Goal: Task Accomplishment & Management: Use online tool/utility

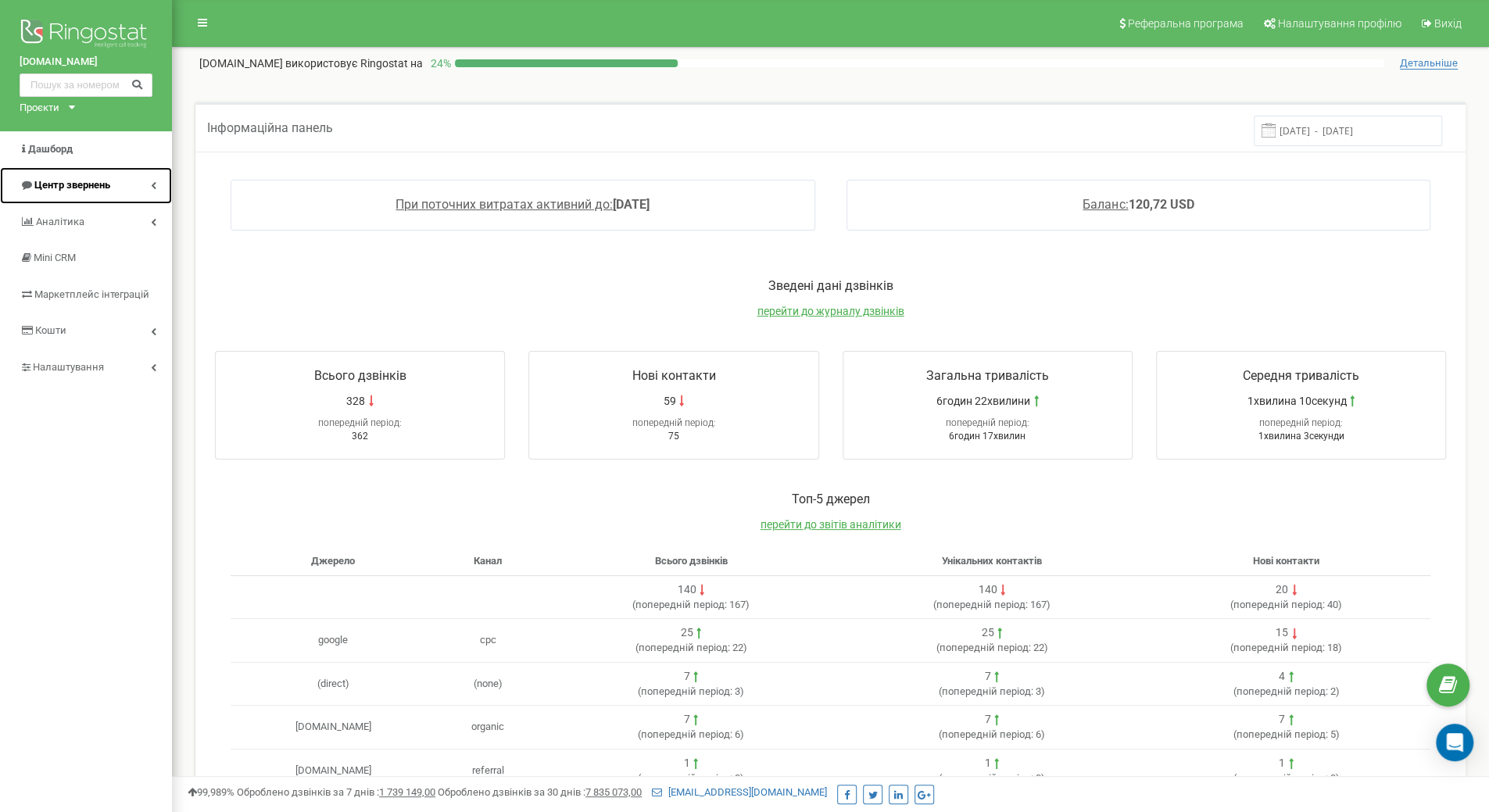
click at [88, 179] on span "Центр звернень" at bounding box center [72, 185] width 76 height 12
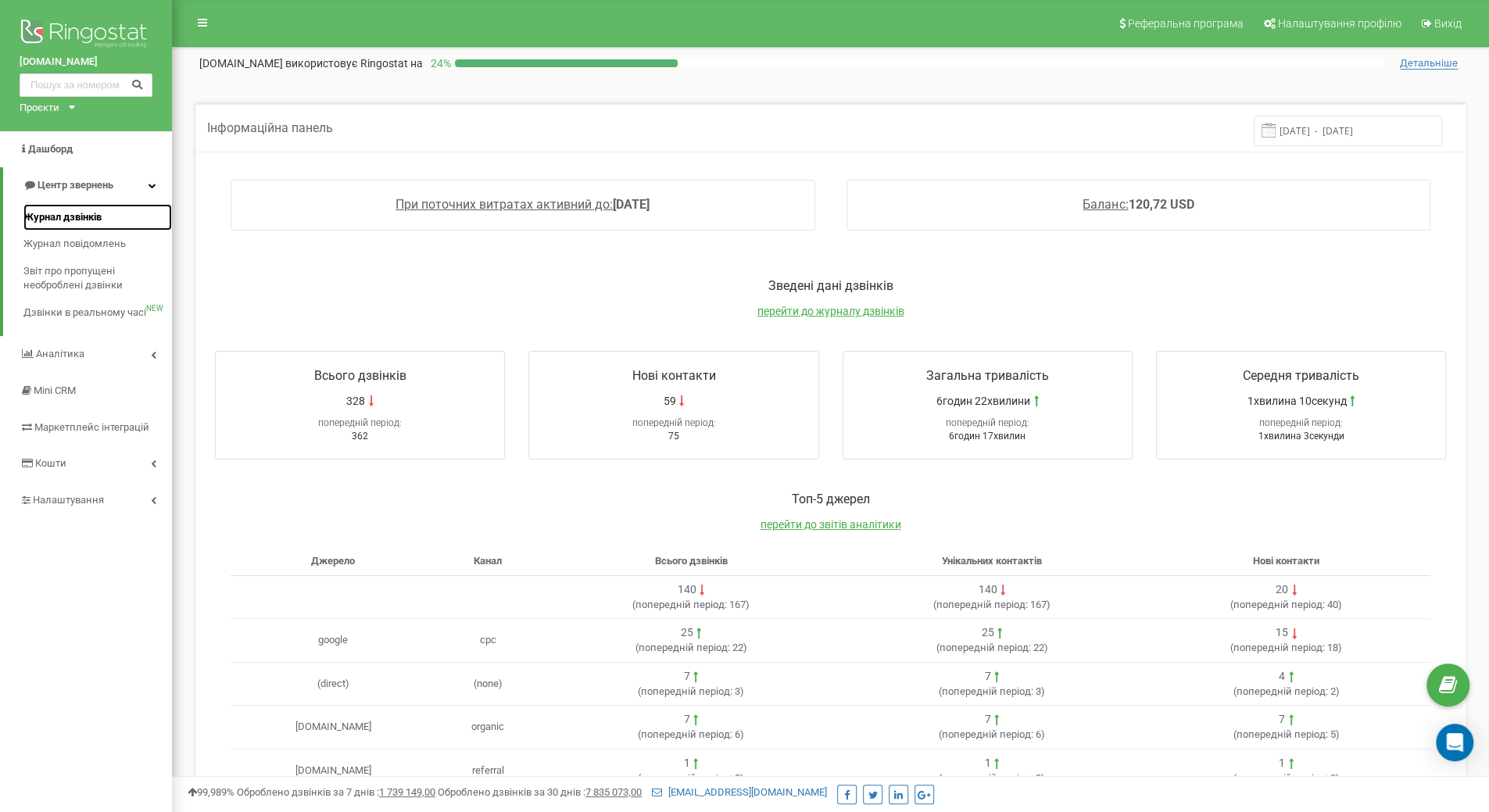
click at [82, 216] on span "Журнал дзвінків" at bounding box center [62, 218] width 78 height 15
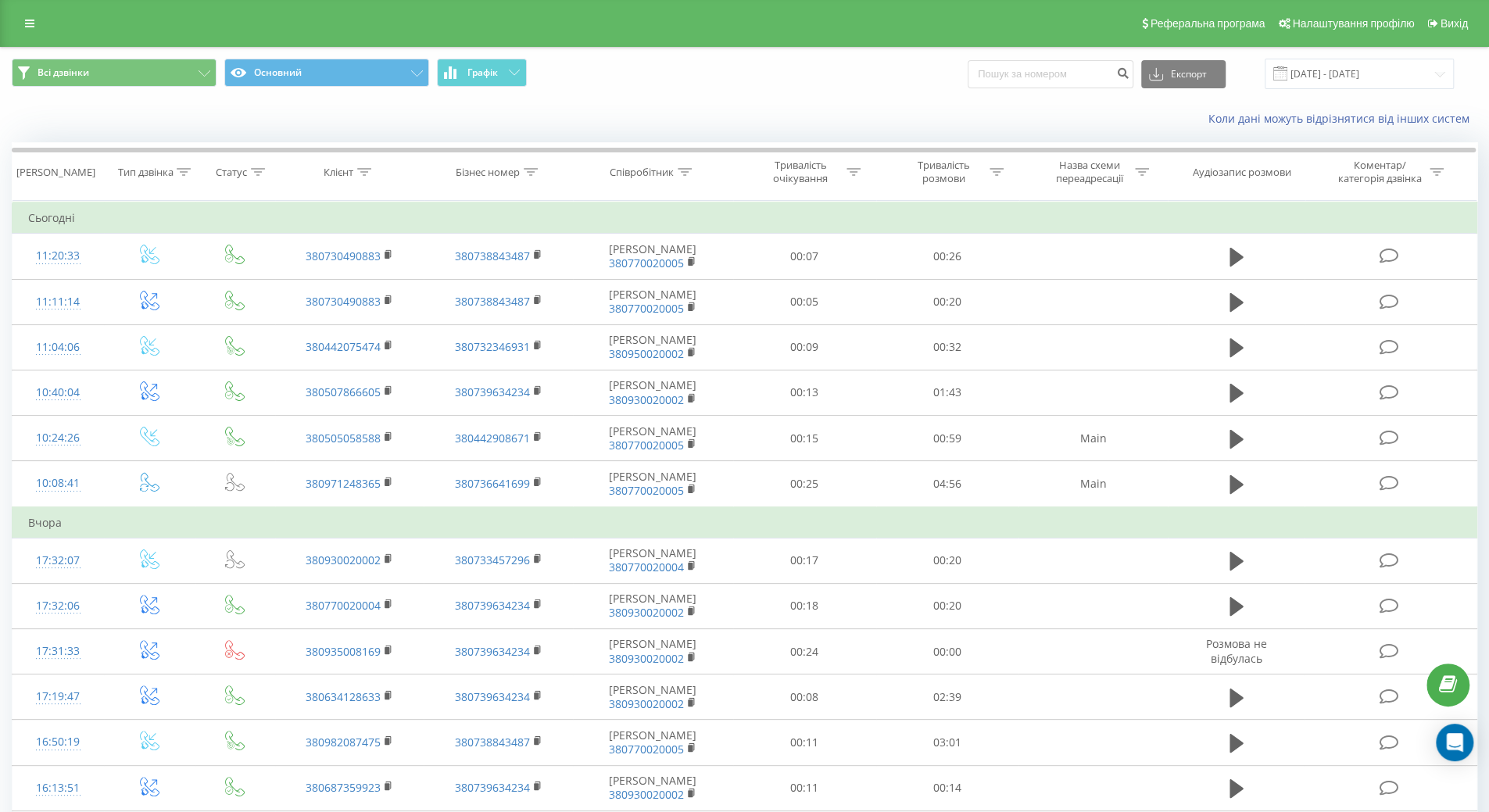
drag, startPoint x: 228, startPoint y: 1, endPoint x: 531, endPoint y: 7, distance: 303.1
click at [531, 7] on div "Реферальна програма Налаштування профілю Вихід" at bounding box center [744, 23] width 1489 height 47
click at [130, 137] on div "Коли дані можуть відрізнятися вiд інших систем" at bounding box center [744, 119] width 1488 height 37
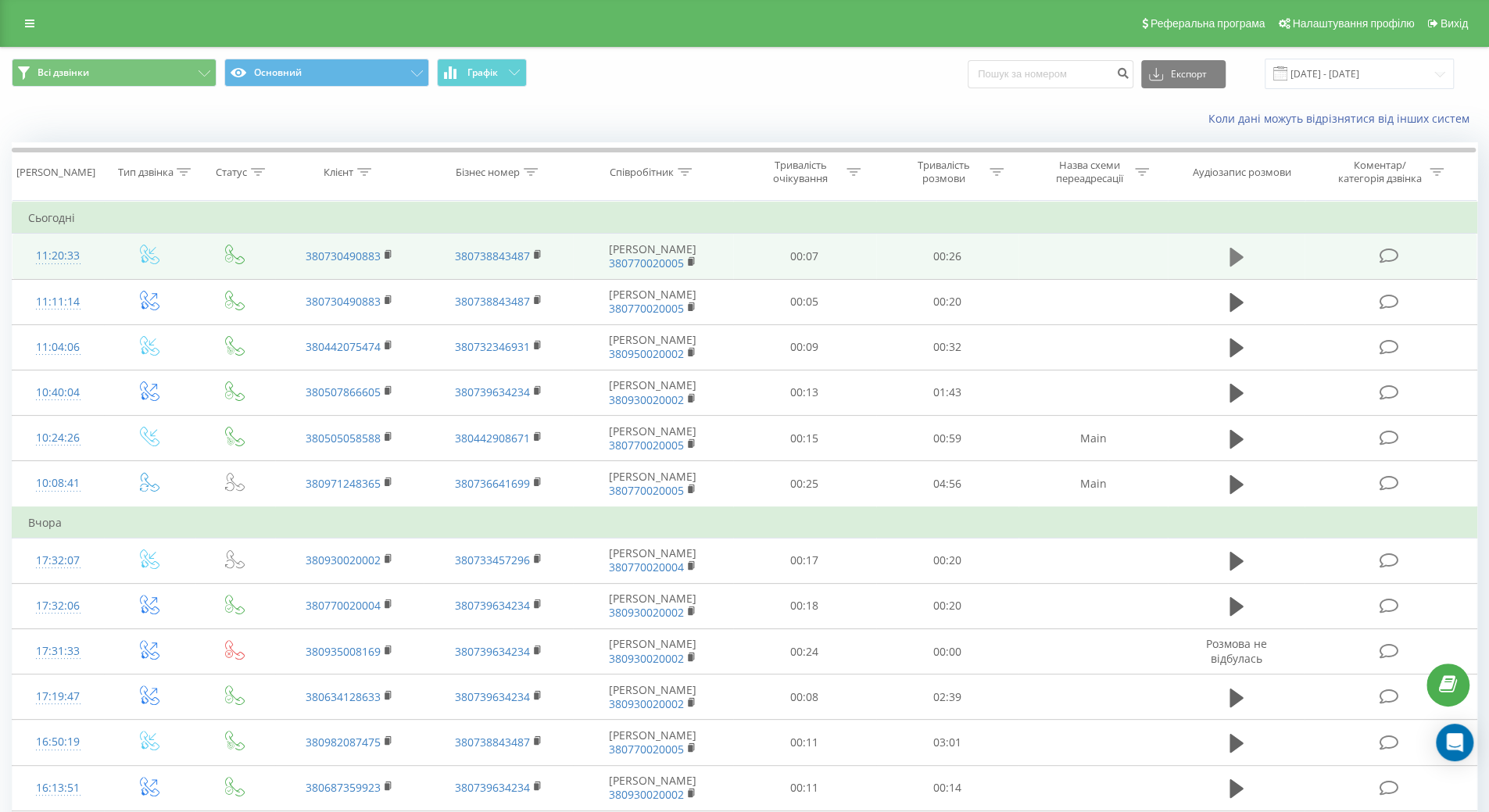
click at [1241, 258] on icon at bounding box center [1237, 257] width 14 height 22
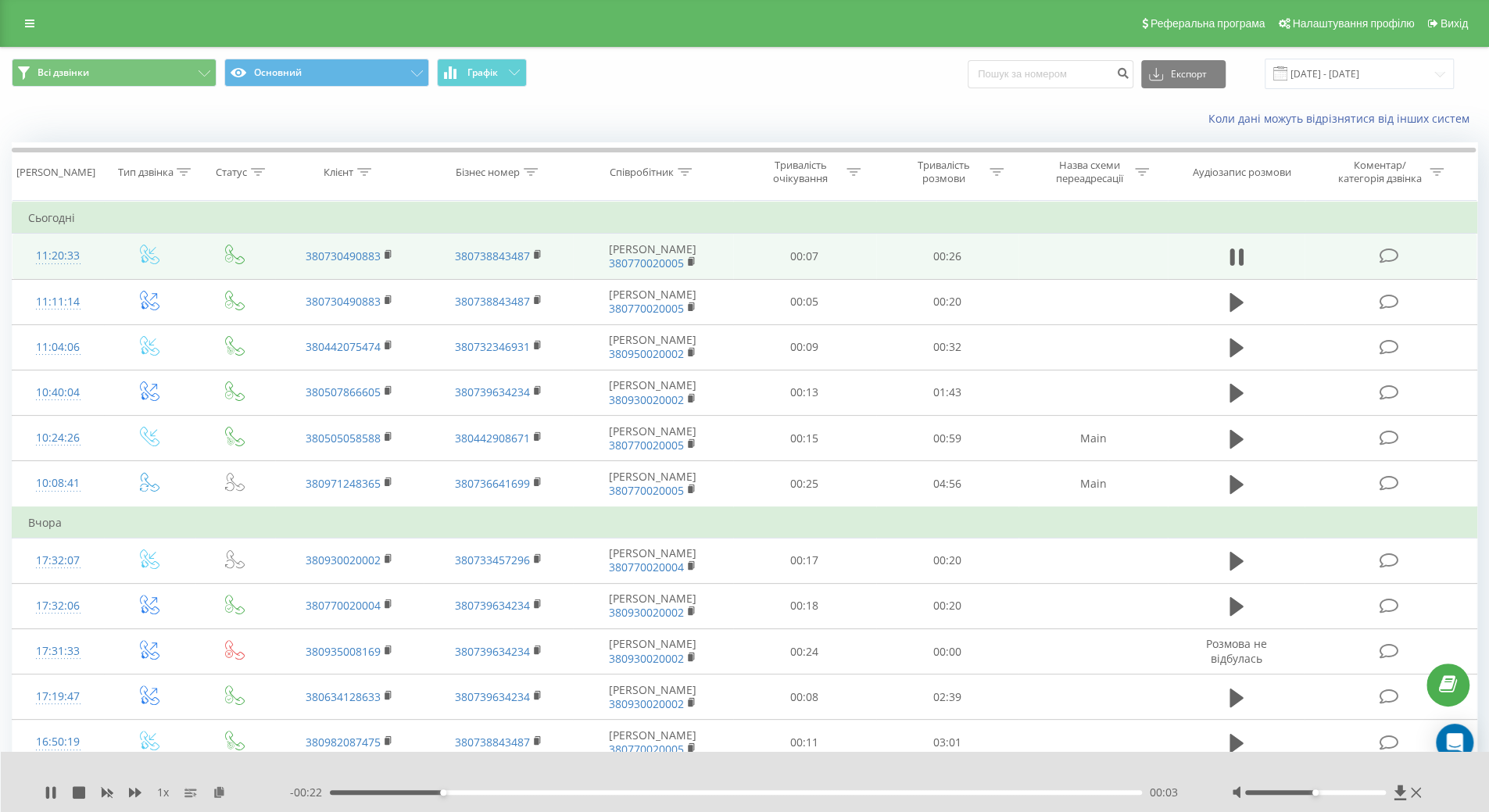
click at [1318, 795] on div at bounding box center [1329, 793] width 194 height 16
drag, startPoint x: 1318, startPoint y: 792, endPoint x: 1451, endPoint y: 787, distance: 133.1
click at [1451, 787] on div "1 x - 00:22 00:04 00:04" at bounding box center [745, 783] width 1489 height 60
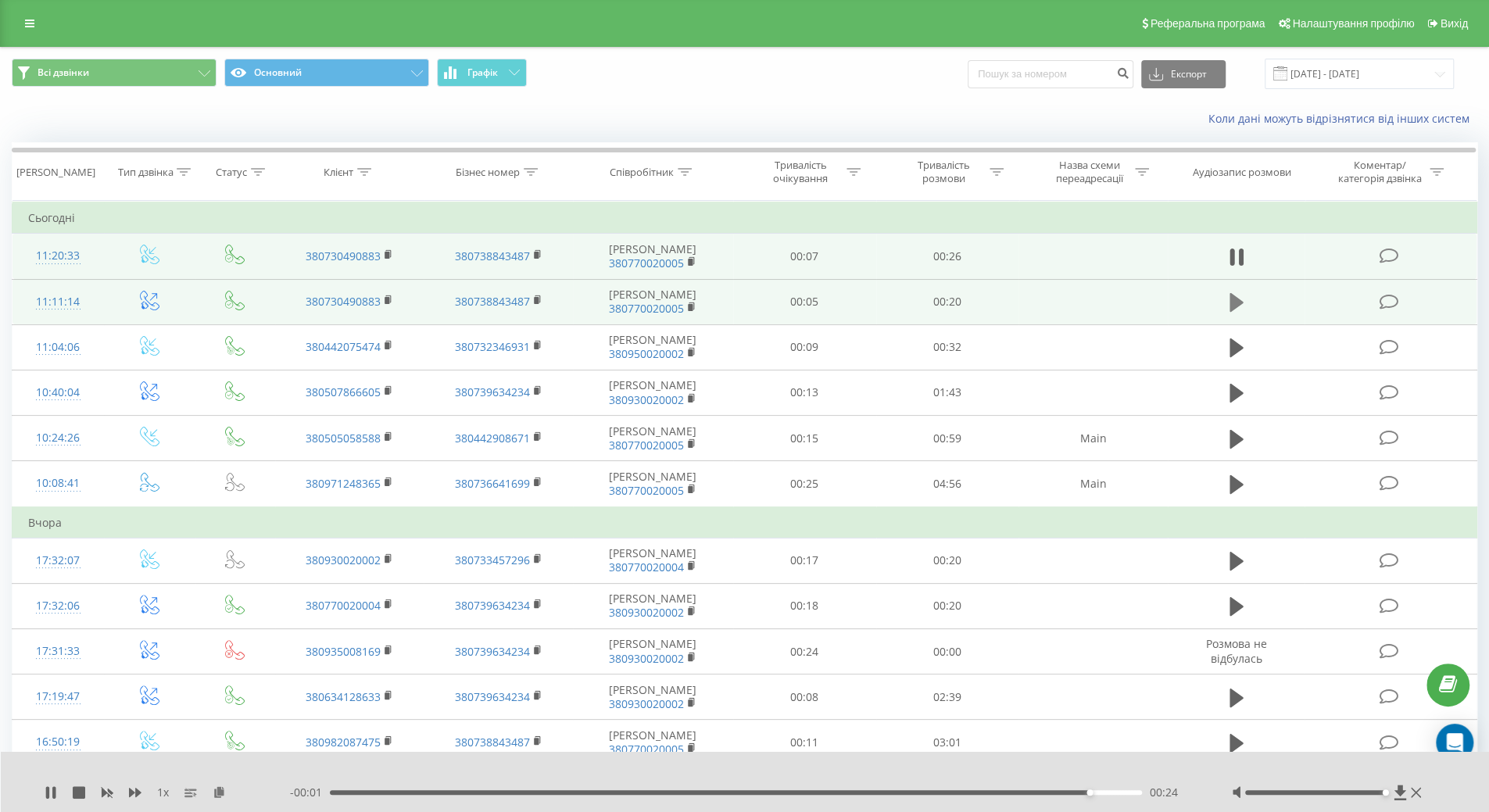
click at [1238, 297] on icon at bounding box center [1237, 302] width 14 height 22
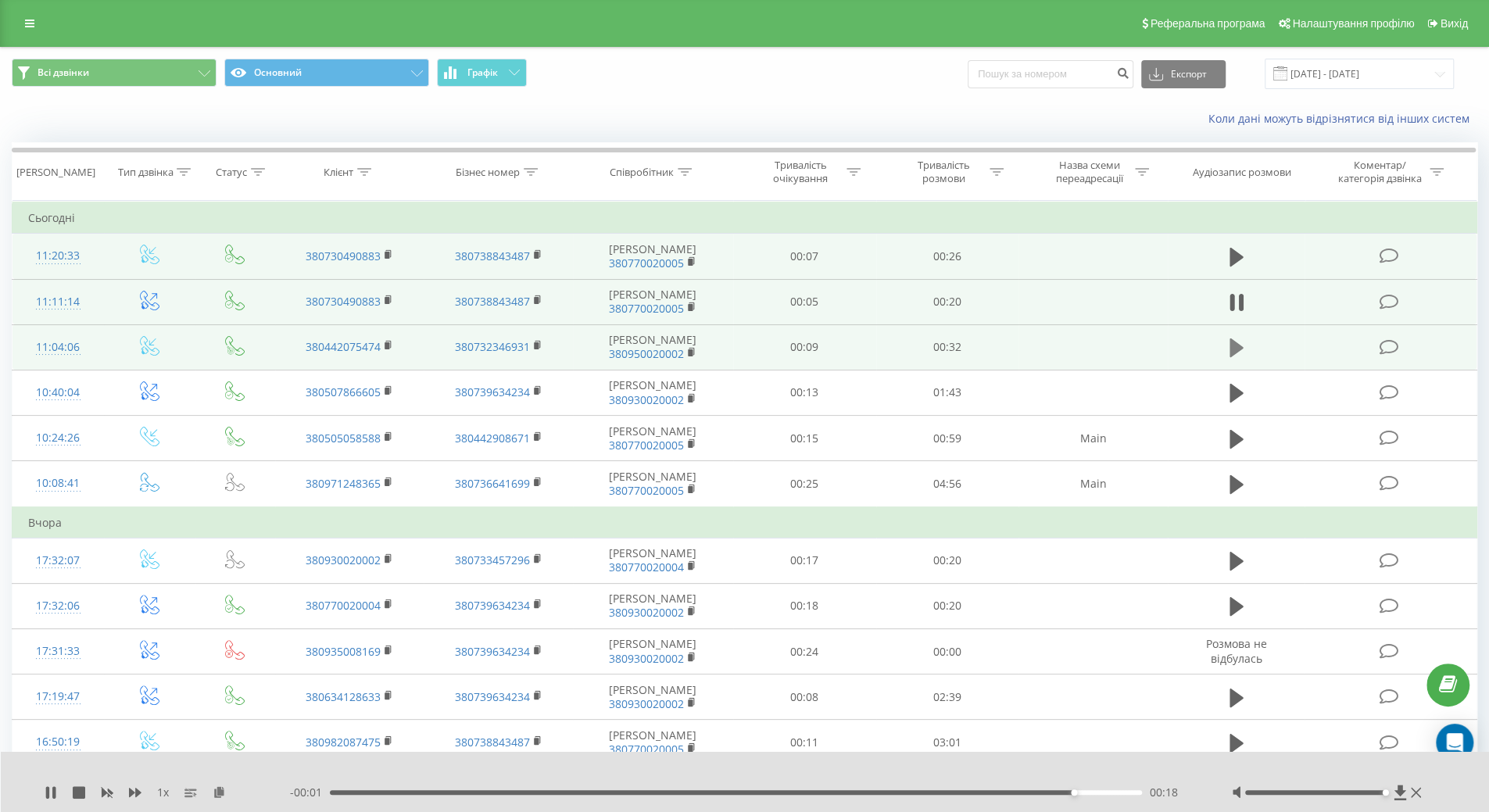
click at [1234, 353] on icon at bounding box center [1237, 347] width 14 height 19
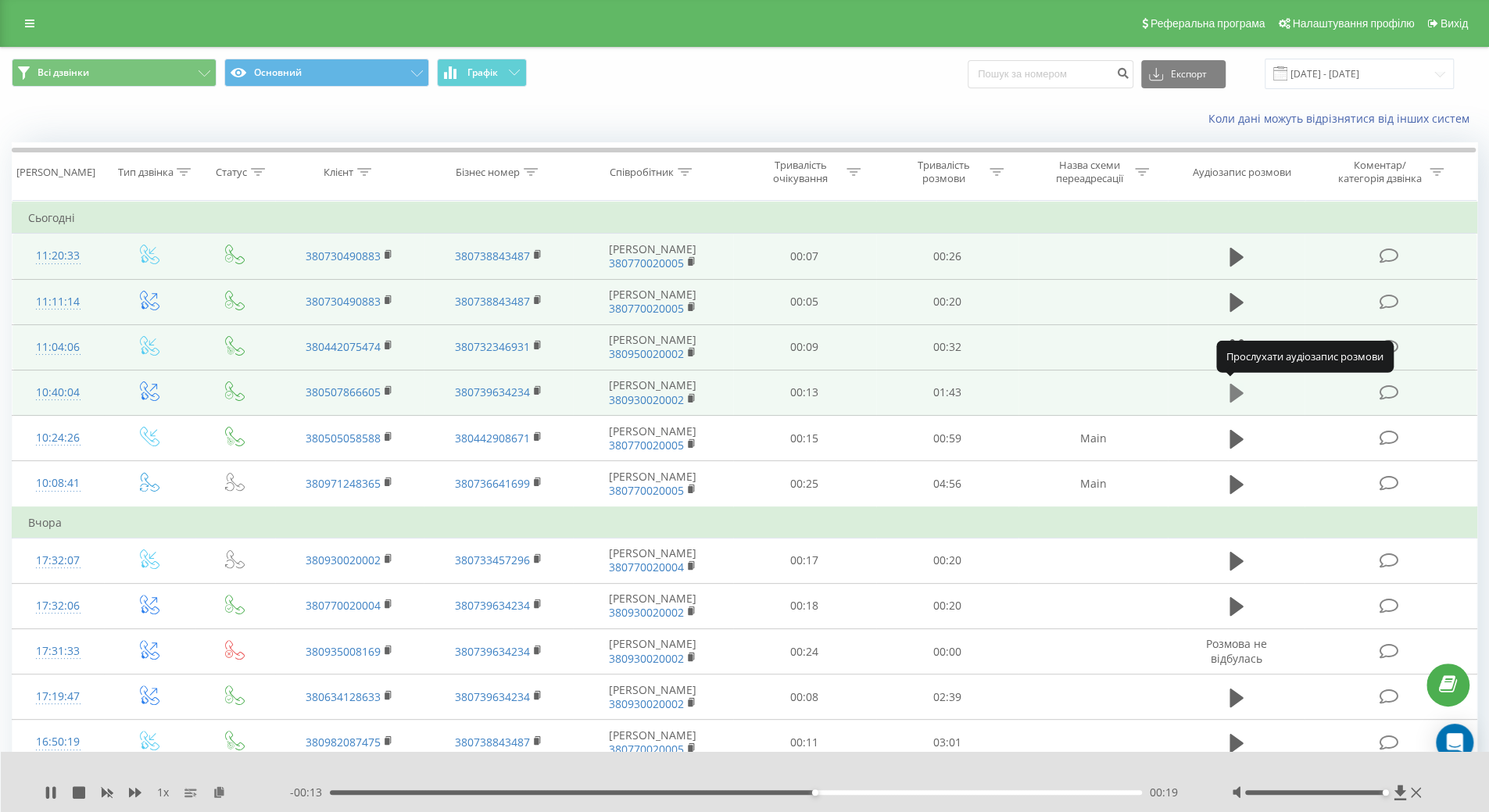
click at [1236, 394] on icon at bounding box center [1237, 393] width 14 height 19
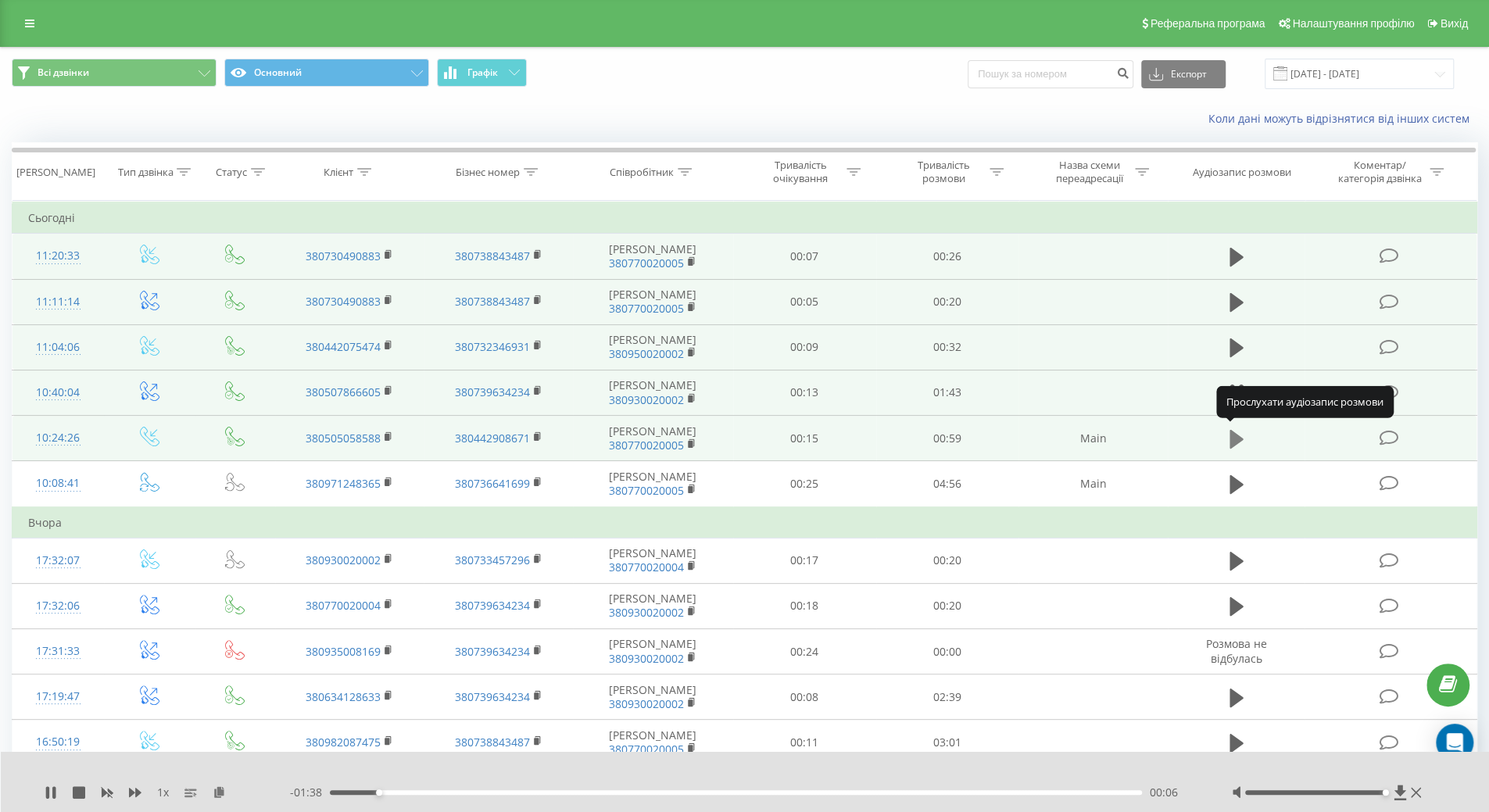
click at [1234, 442] on icon at bounding box center [1237, 438] width 14 height 19
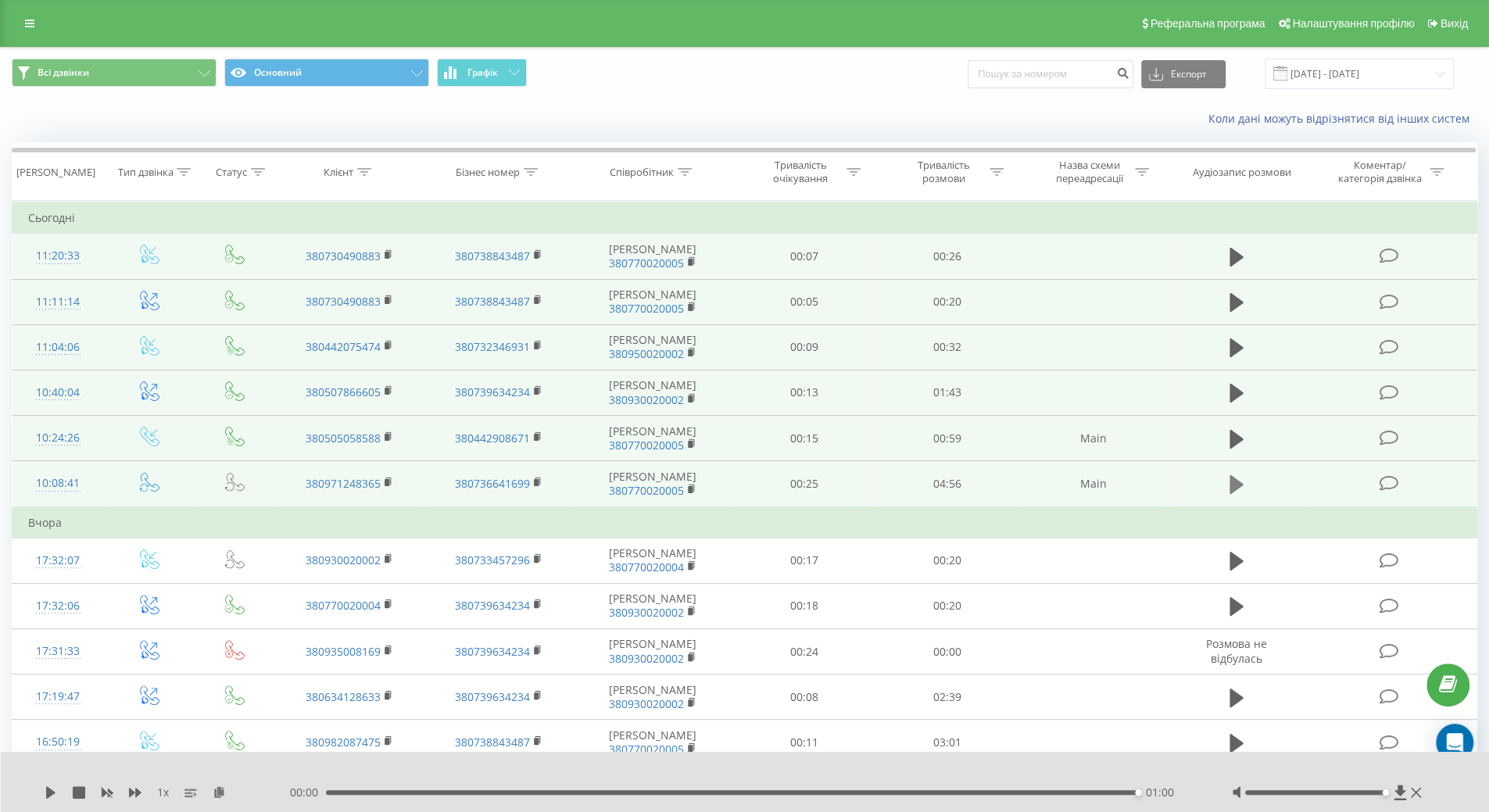
click at [1240, 482] on icon at bounding box center [1237, 484] width 14 height 19
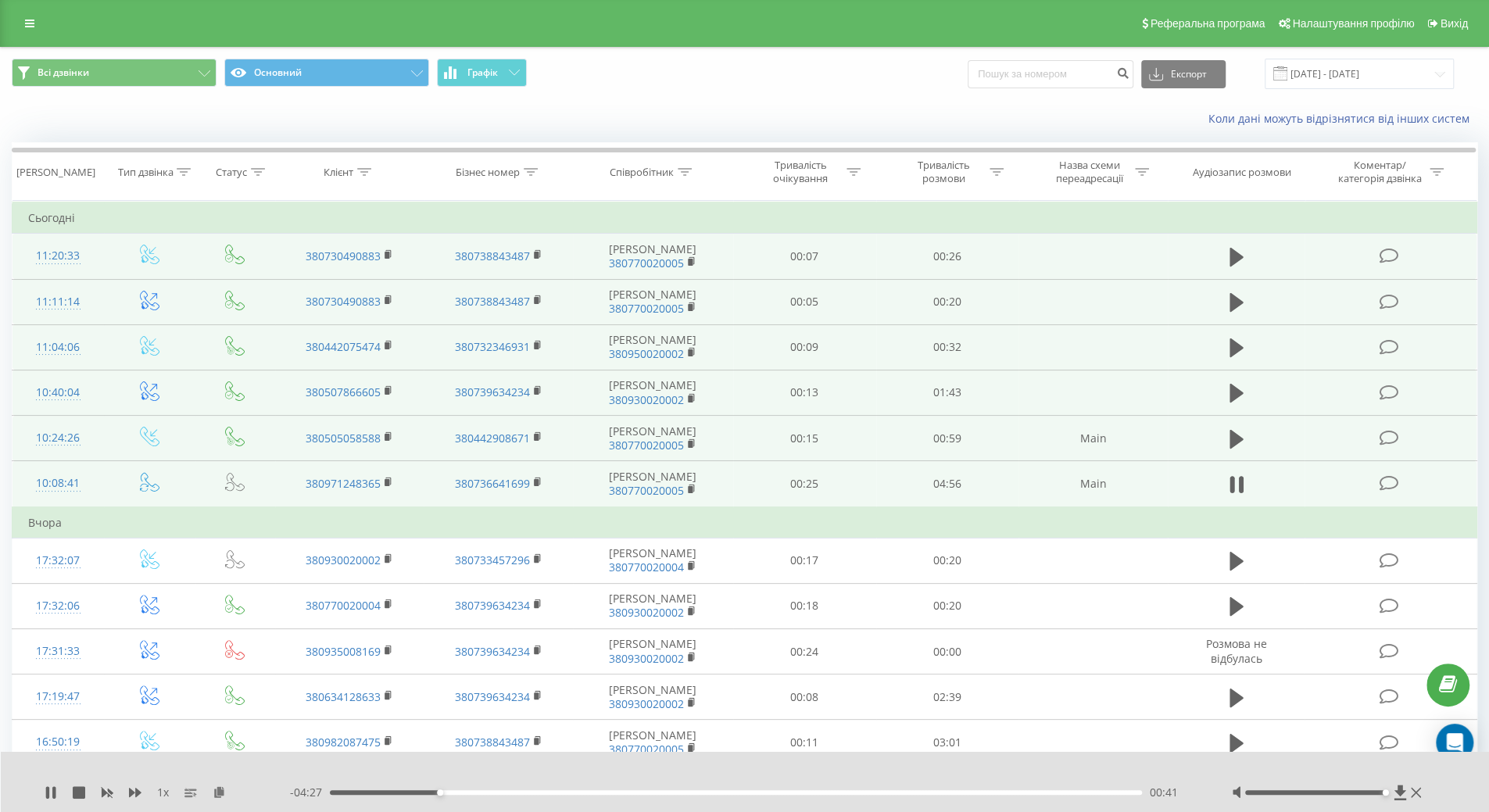
click at [50, 800] on div "1 x - 04:27 00:41 00:41" at bounding box center [745, 783] width 1489 height 60
click at [51, 792] on icon at bounding box center [51, 792] width 12 height 12
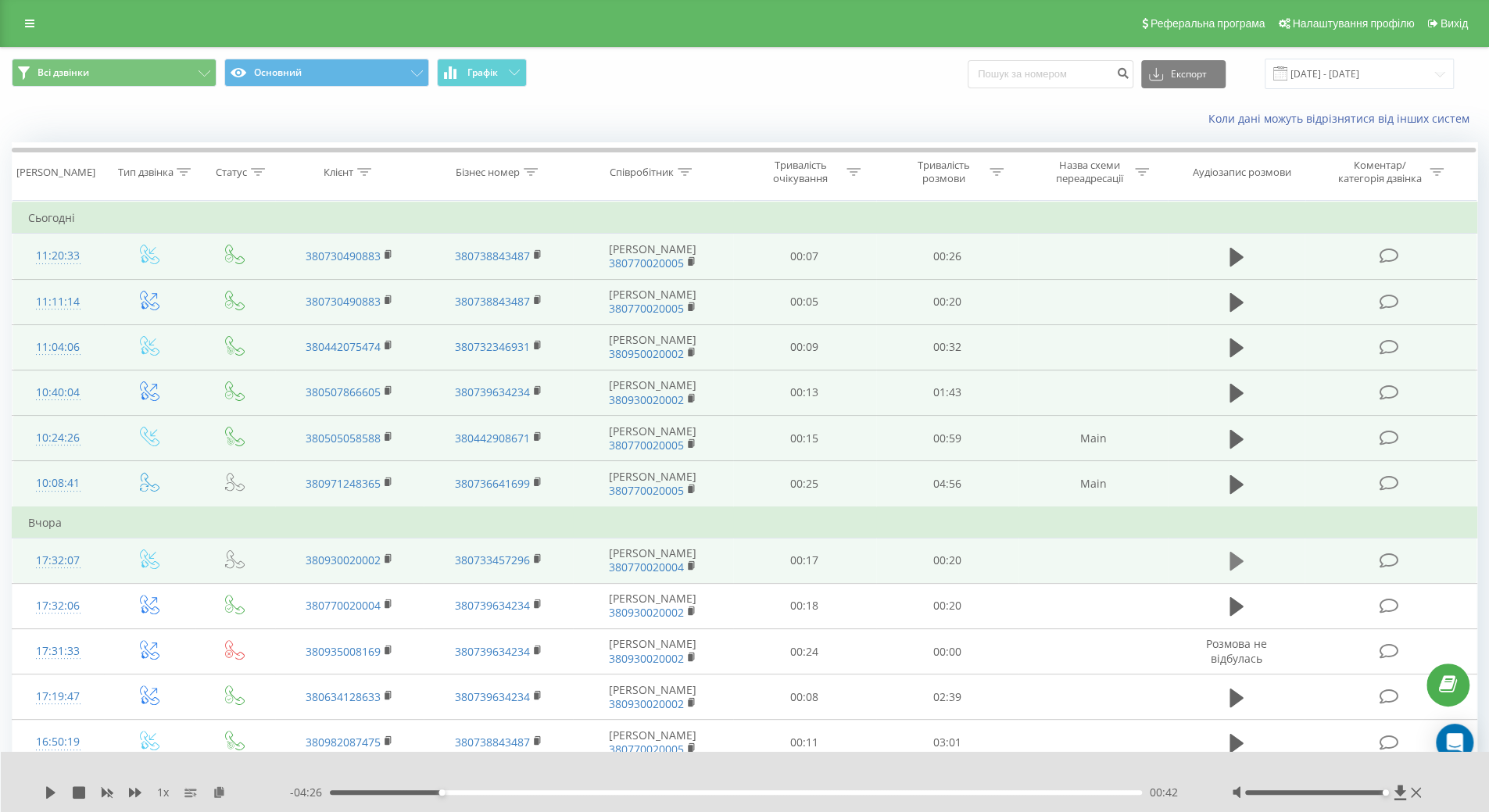
click at [1241, 559] on icon at bounding box center [1237, 561] width 14 height 19
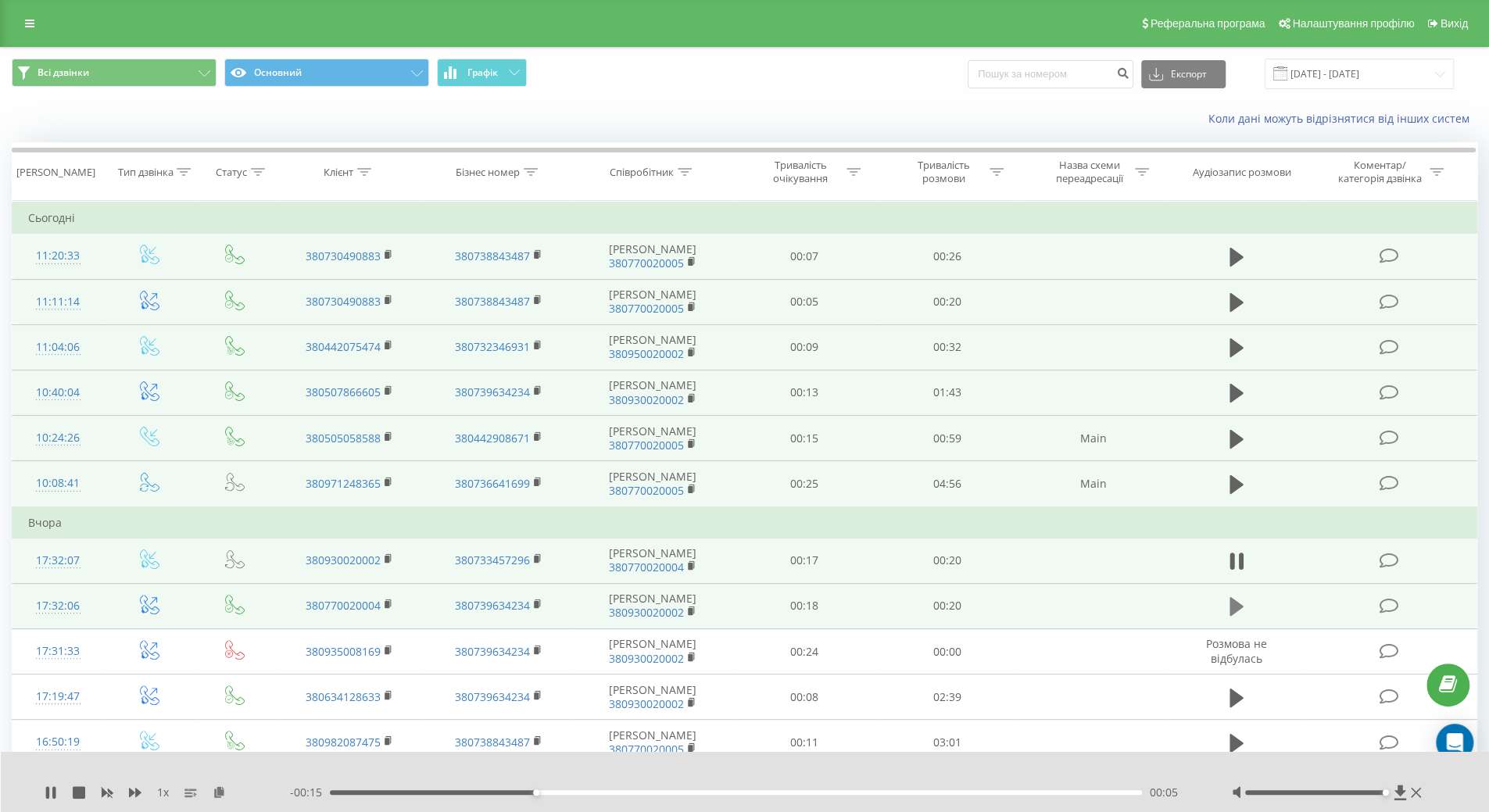
click at [1235, 604] on icon at bounding box center [1237, 606] width 14 height 19
click at [1234, 598] on icon at bounding box center [1231, 606] width 4 height 17
click at [49, 791] on icon at bounding box center [51, 792] width 10 height 12
click at [53, 798] on icon at bounding box center [54, 792] width 4 height 12
